Goal: Navigation & Orientation: Find specific page/section

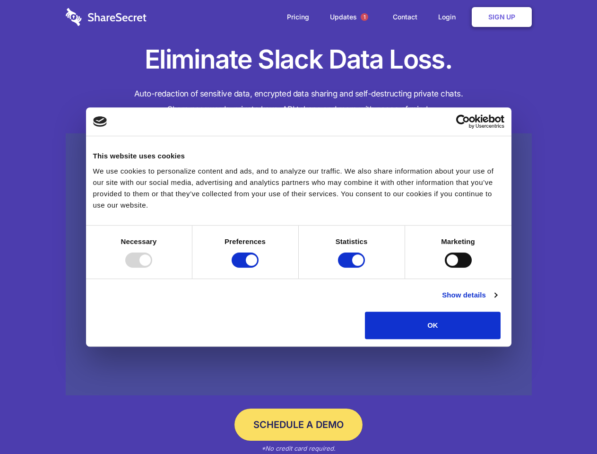
click at [152, 268] on div at bounding box center [138, 260] width 27 height 15
click at [259, 268] on input "Preferences" at bounding box center [245, 260] width 27 height 15
checkbox input "false"
click at [353, 268] on input "Statistics" at bounding box center [351, 260] width 27 height 15
checkbox input "false"
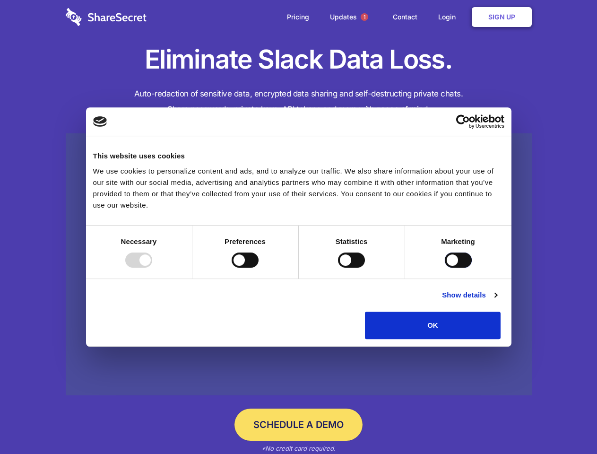
click at [445, 268] on input "Marketing" at bounding box center [458, 260] width 27 height 15
checkbox input "true"
click at [497, 301] on link "Show details" at bounding box center [469, 294] width 55 height 11
click at [0, 0] on li "Statistics 17 Statistic cookies help website owners to understand how visitors …" at bounding box center [0, 0] width 0 height 0
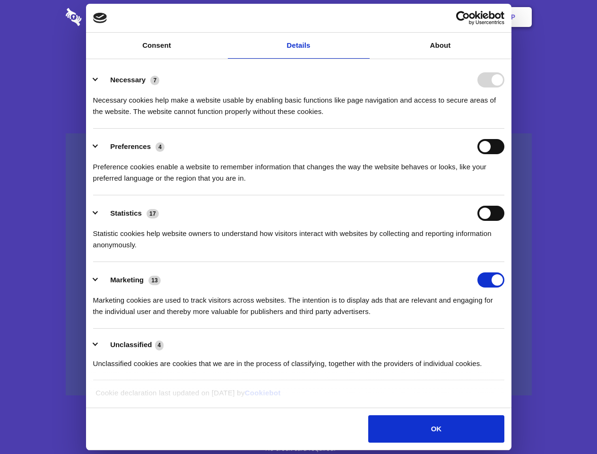
click at [364, 17] on span "1" at bounding box center [365, 17] width 8 height 8
